Goal: Check status

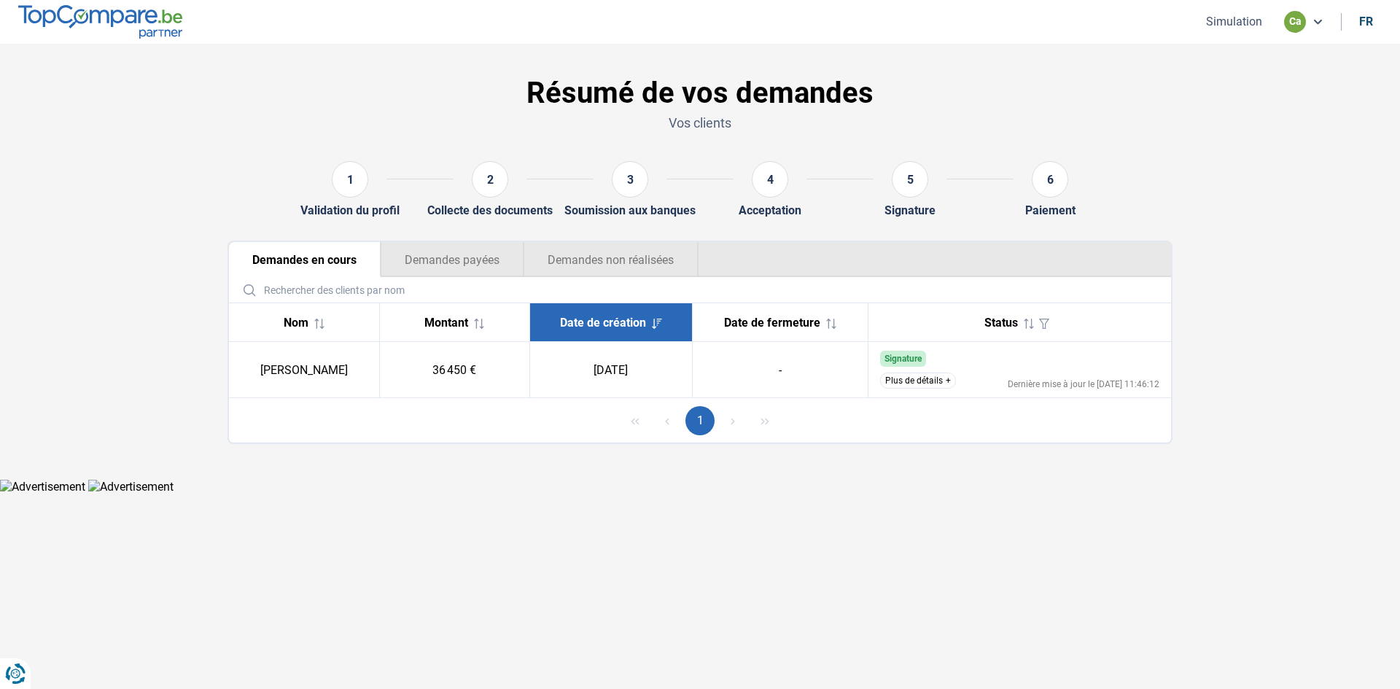
click at [933, 378] on button "Plus de détails" at bounding box center [918, 381] width 76 height 16
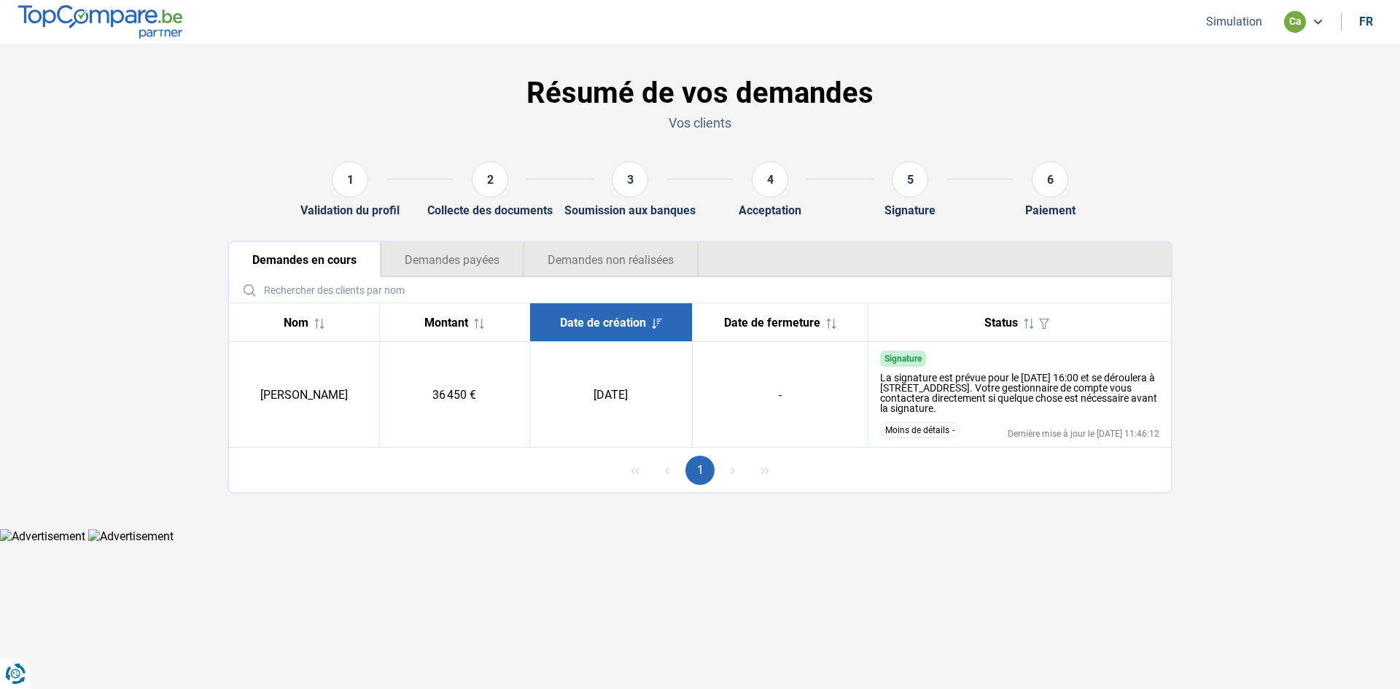
drag, startPoint x: 1106, startPoint y: 411, endPoint x: 879, endPoint y: 381, distance: 228.8
click at [880, 381] on div "La signature est prévue pour le [DATE] 16:00 et se déroulera à [STREET_ADDRESS]…" at bounding box center [1020, 393] width 280 height 41
click at [1116, 419] on td "Signature La signature est prévue pour le [DATE] 16:00 et se déroulera à [STREE…" at bounding box center [1019, 395] width 303 height 106
drag, startPoint x: 1099, startPoint y: 411, endPoint x: 879, endPoint y: 381, distance: 221.6
click at [880, 381] on div "La signature est prévue pour le [DATE] 16:00 et se déroulera à [STREET_ADDRESS]…" at bounding box center [1020, 393] width 280 height 41
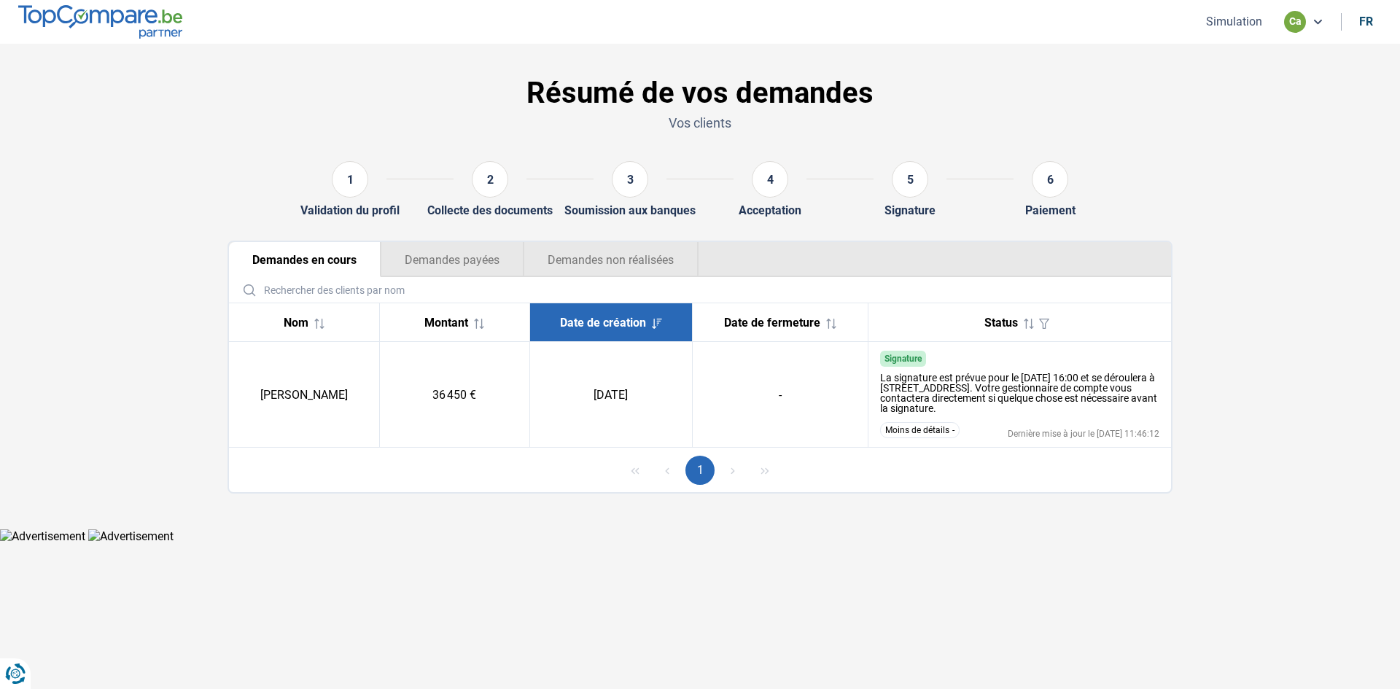
click at [517, 440] on td "36 450 €" at bounding box center [454, 395] width 150 height 106
drag, startPoint x: 365, startPoint y: 392, endPoint x: 246, endPoint y: 395, distance: 119.6
click at [246, 395] on td "[PERSON_NAME]" at bounding box center [304, 395] width 150 height 106
click at [312, 371] on td "[PERSON_NAME]" at bounding box center [304, 395] width 150 height 106
click at [516, 456] on div "1" at bounding box center [700, 470] width 942 height 44
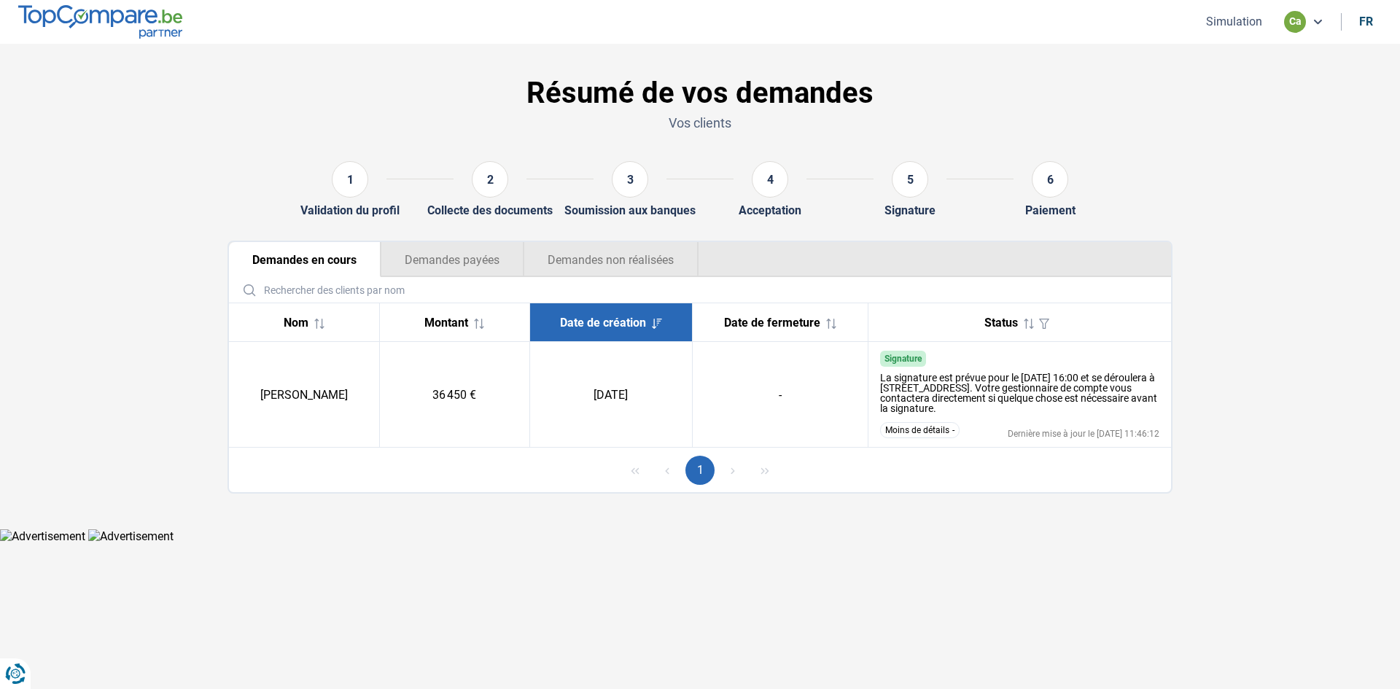
click at [467, 255] on button "Demandes payées" at bounding box center [452, 259] width 143 height 35
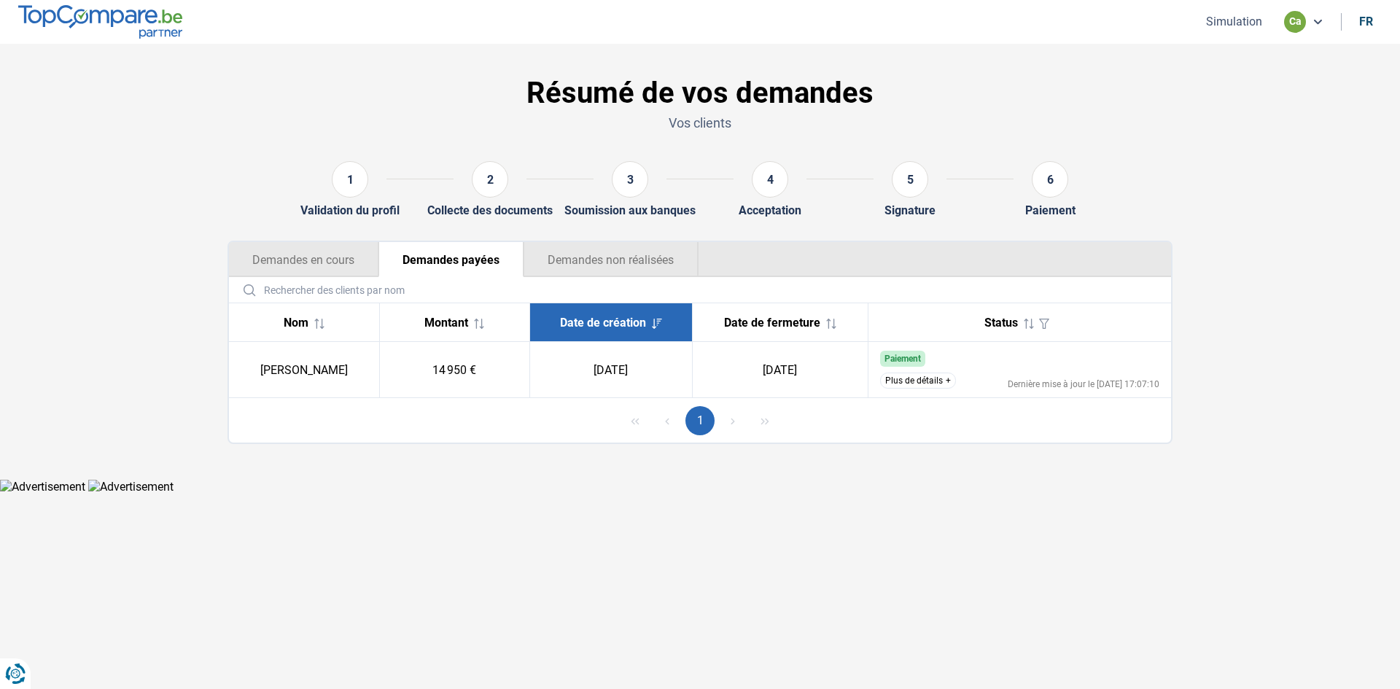
click at [608, 254] on button "Demandes non réalisées" at bounding box center [610, 259] width 175 height 35
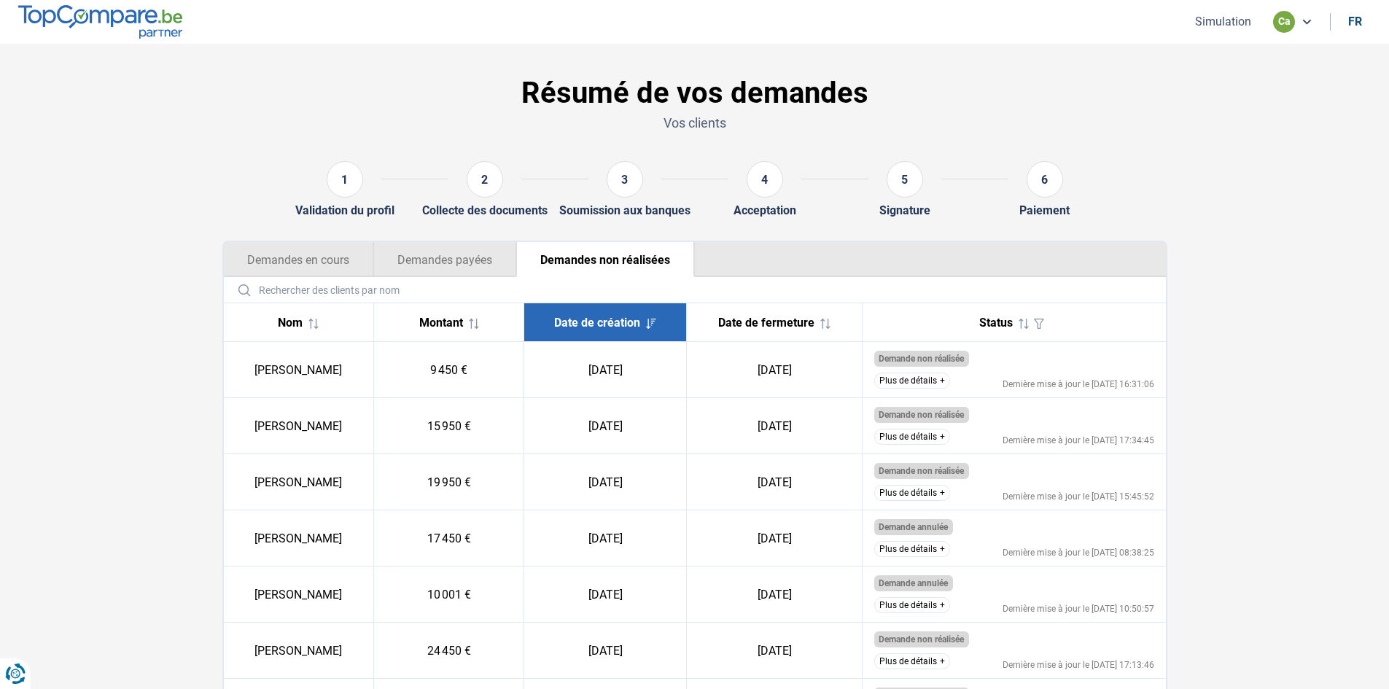
click at [291, 258] on button "Demandes en cours" at bounding box center [298, 259] width 149 height 35
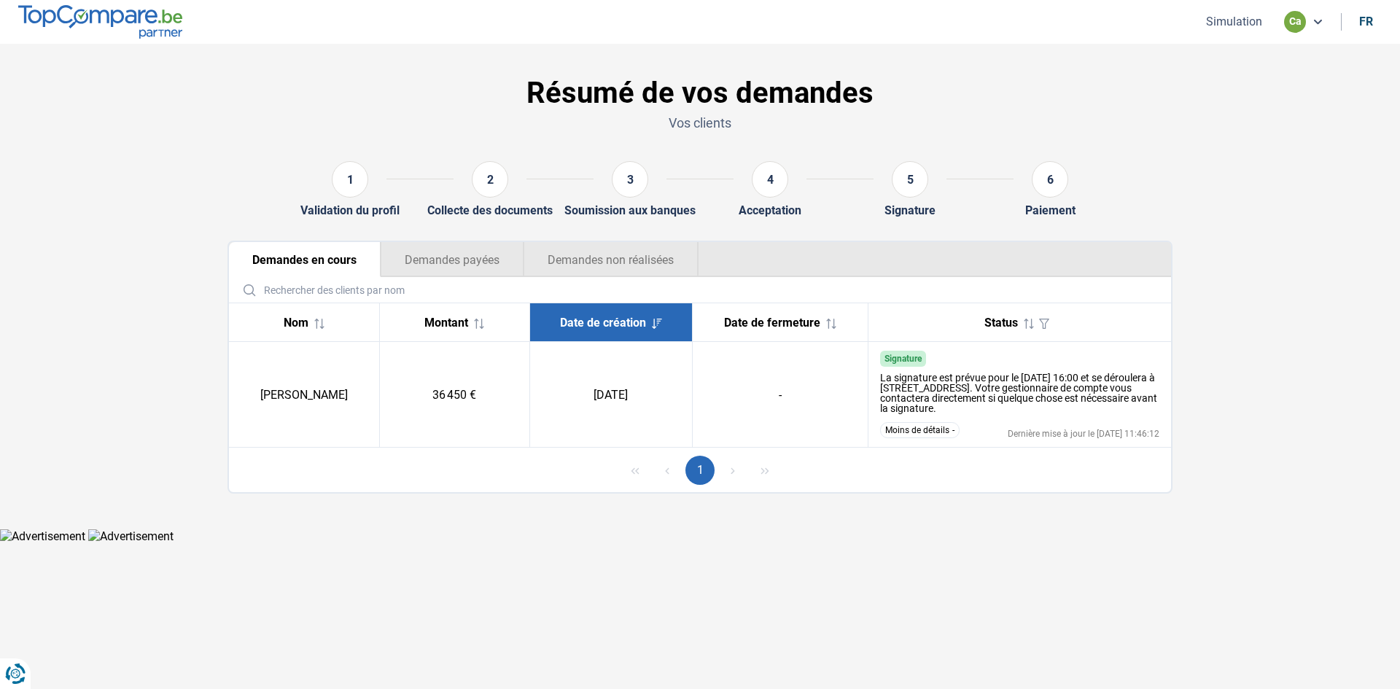
click at [373, 467] on div "1" at bounding box center [700, 470] width 942 height 44
